Goal: Information Seeking & Learning: Learn about a topic

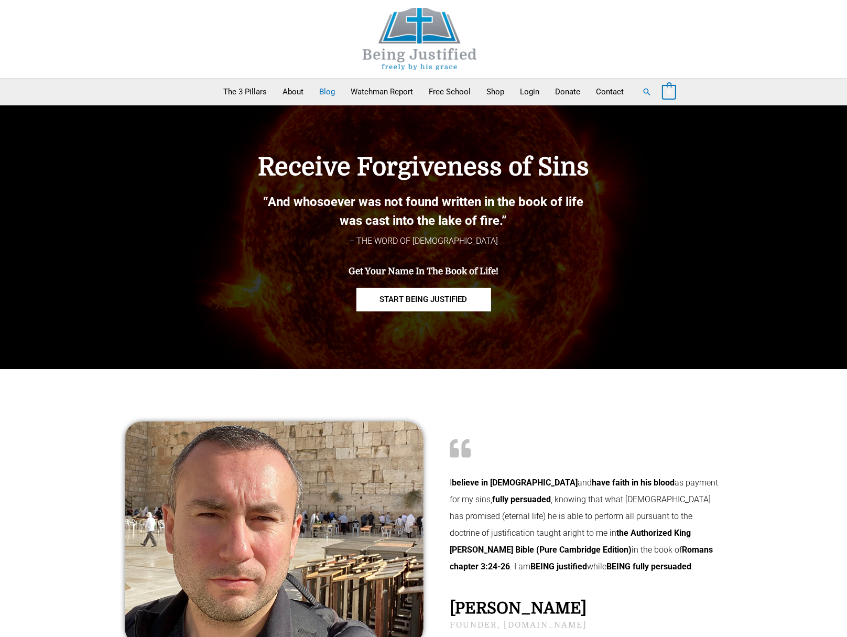
click at [329, 89] on link "Blog" at bounding box center [326, 92] width 31 height 26
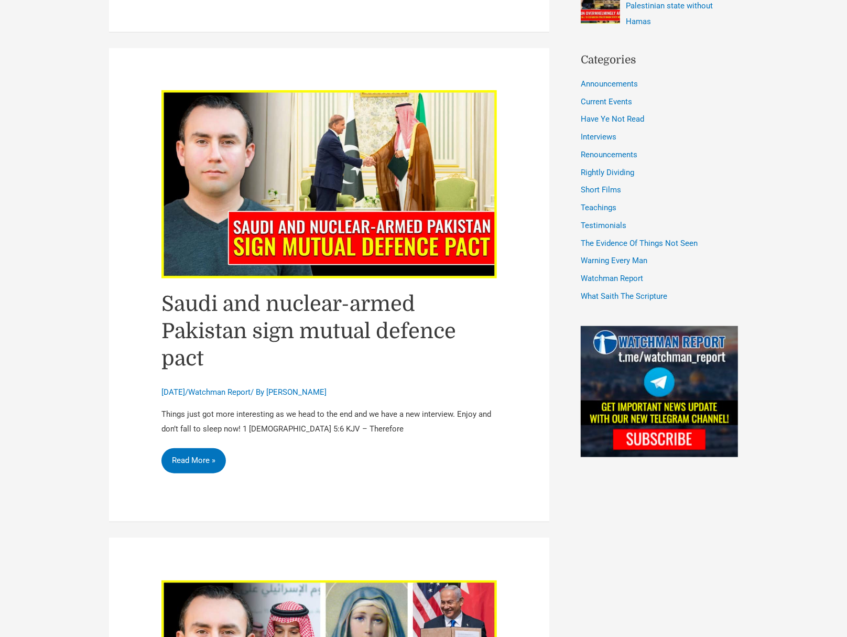
scroll to position [590, 0]
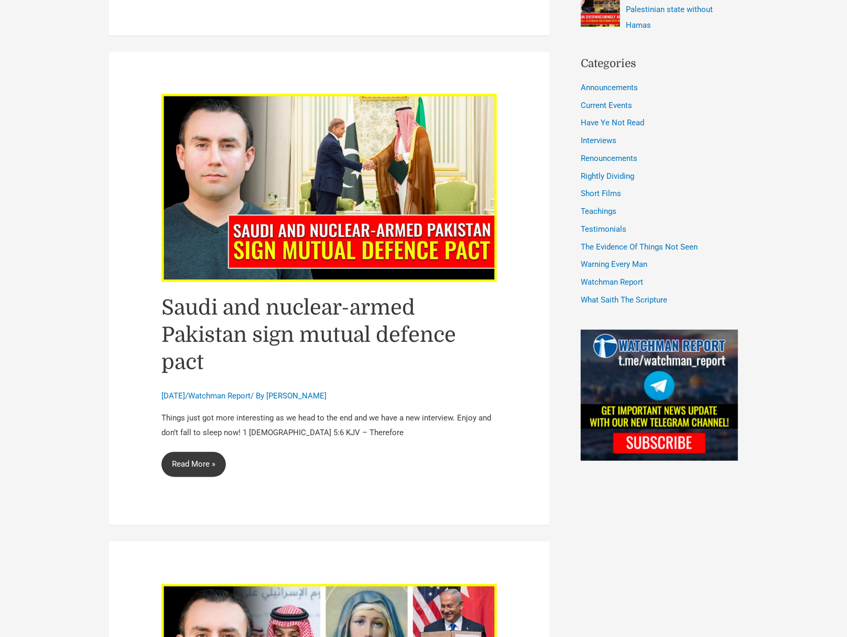
click at [213, 452] on link "Saudi and nuclear-armed Pakistan sign mutual defence pact Read More »" at bounding box center [193, 464] width 64 height 25
